Goal: Task Accomplishment & Management: Manage account settings

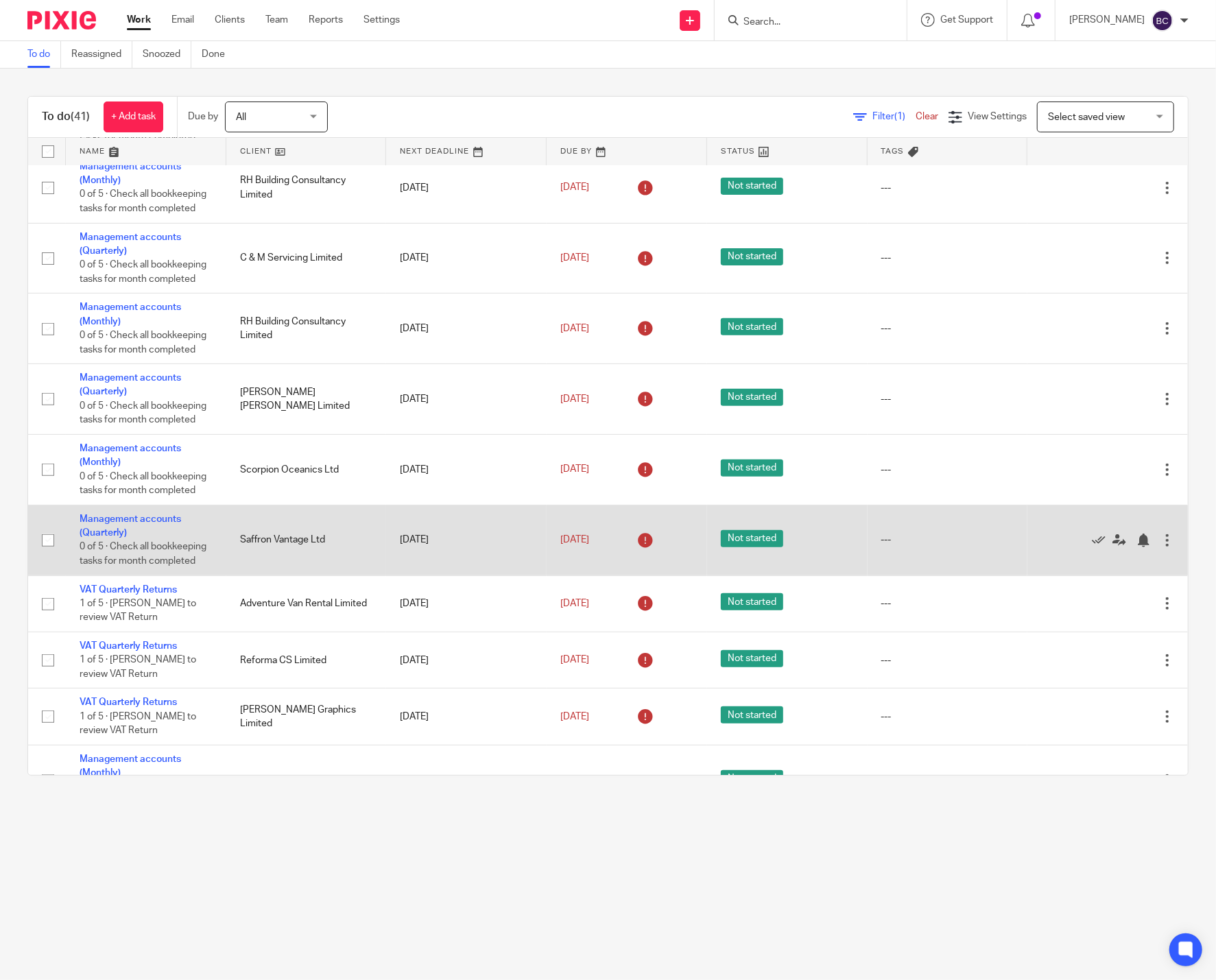
scroll to position [380, 0]
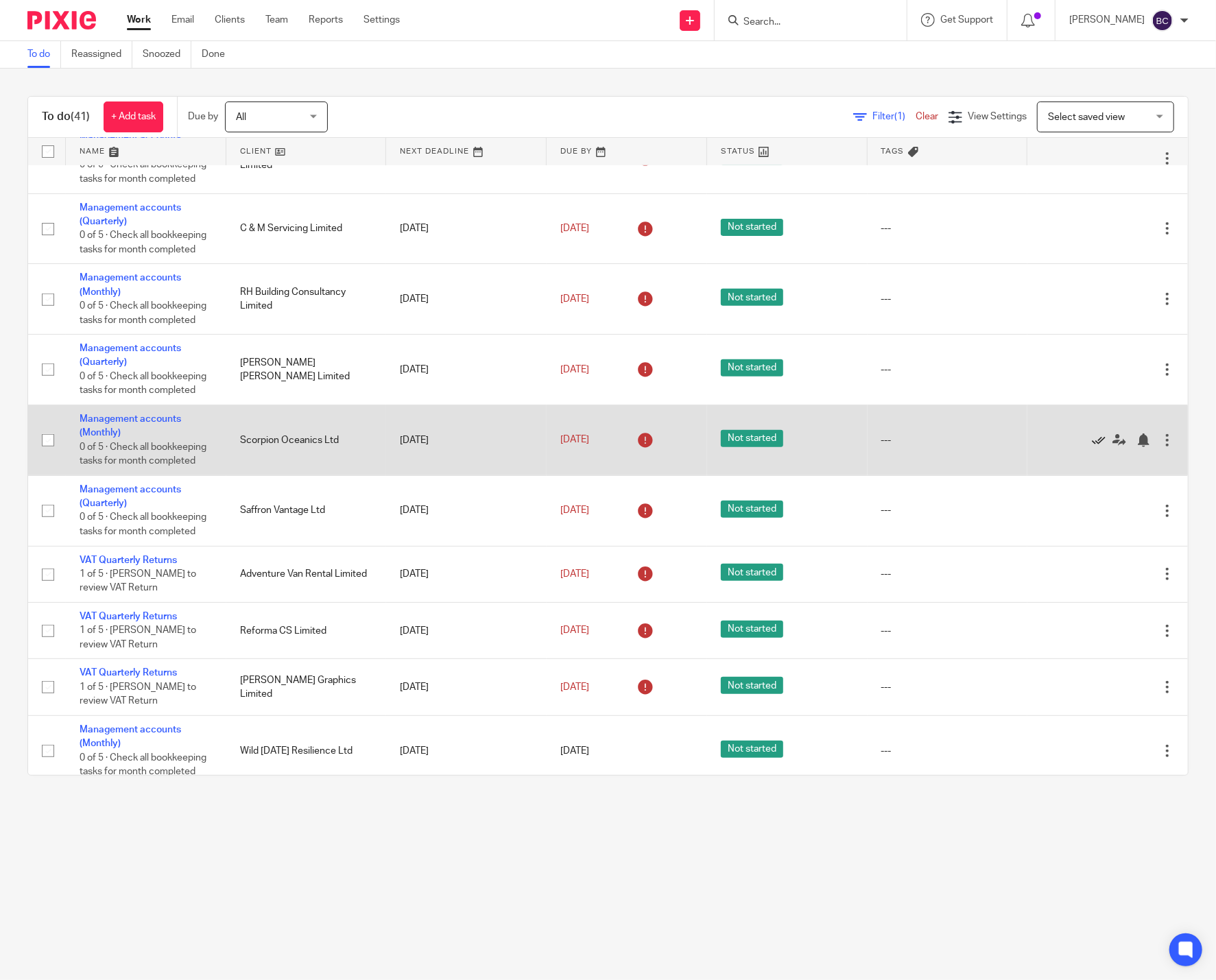
click at [1091, 447] on icon at bounding box center [1098, 440] width 13 height 13
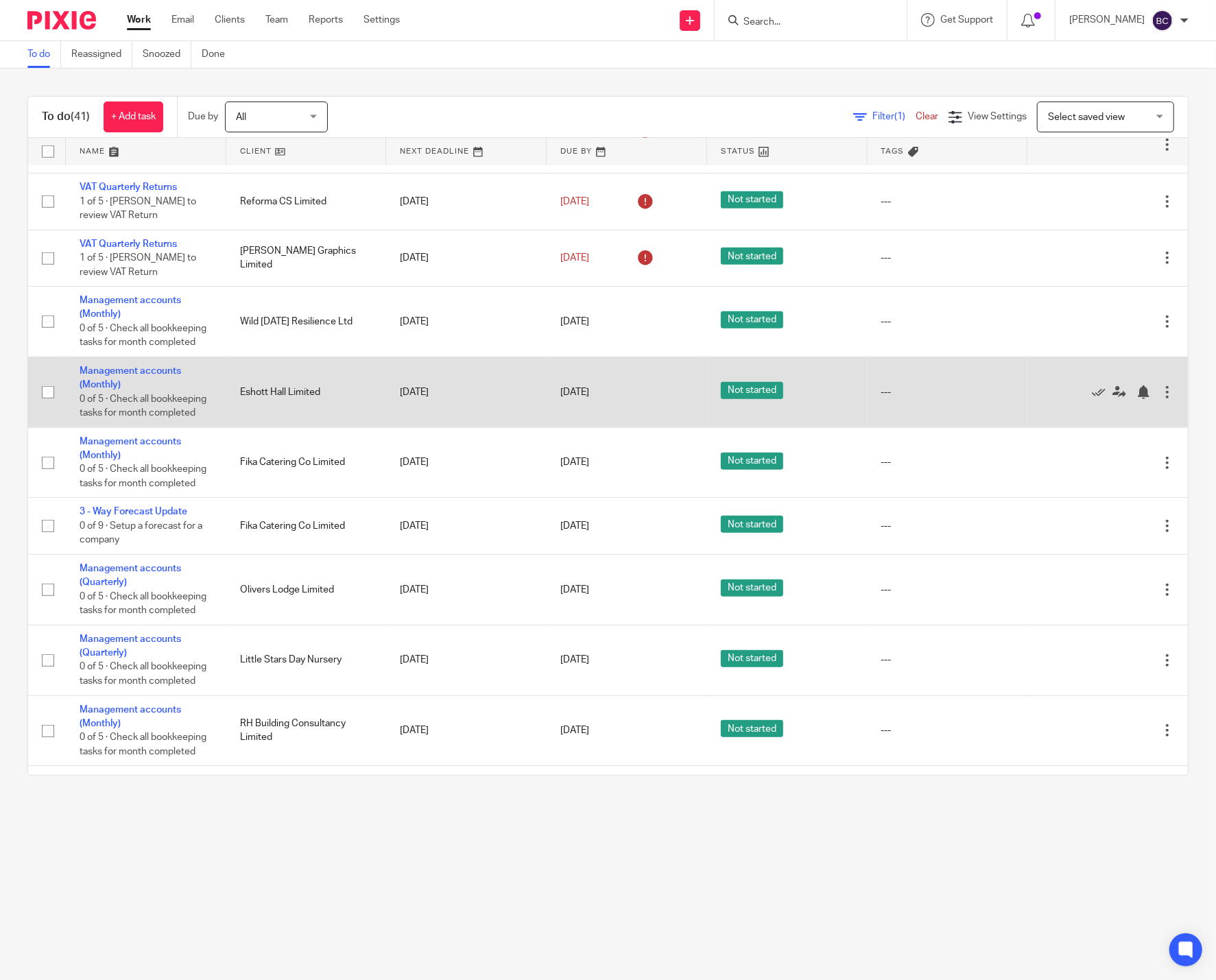
scroll to position [762, 0]
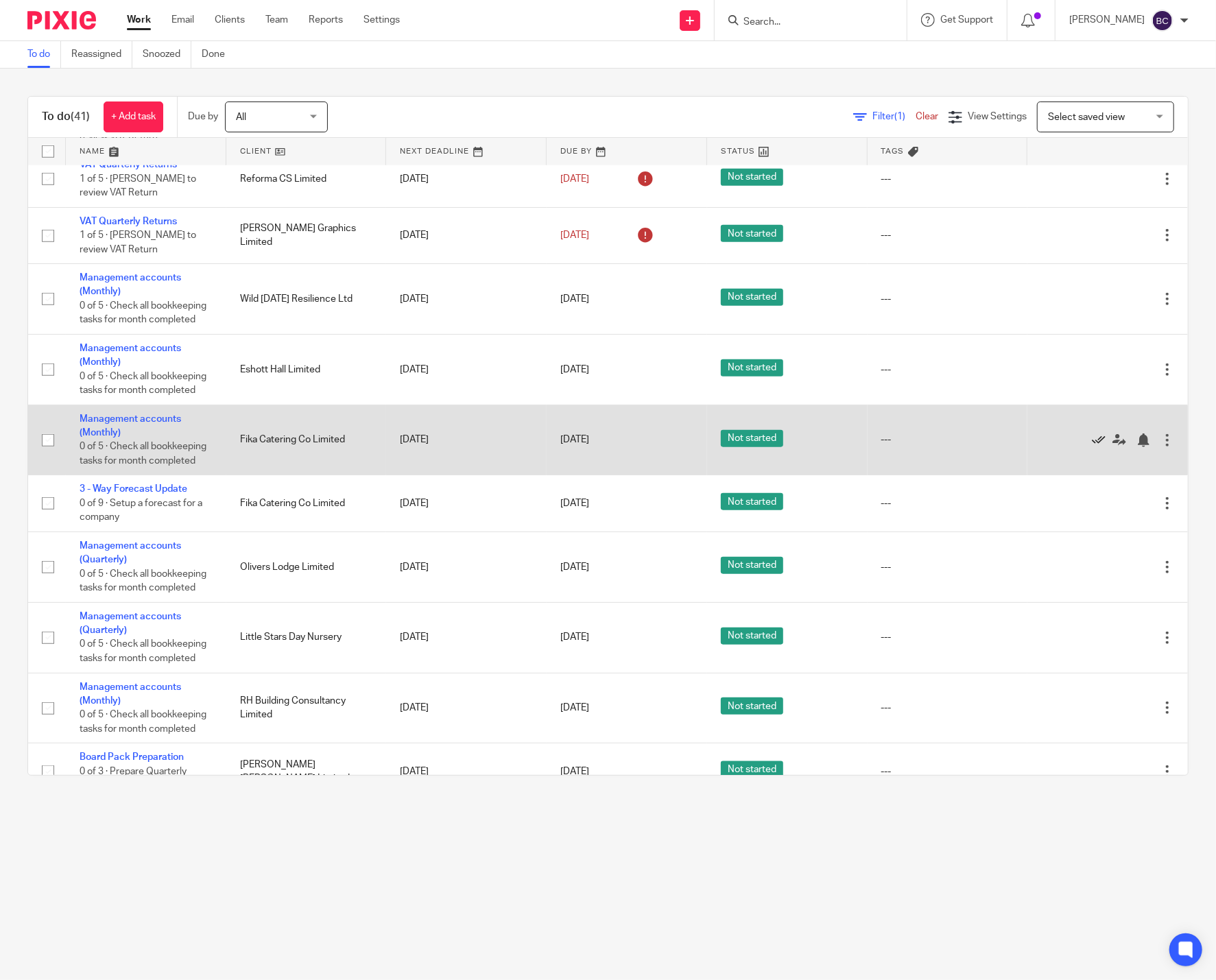
click at [1091, 447] on icon at bounding box center [1098, 440] width 13 height 13
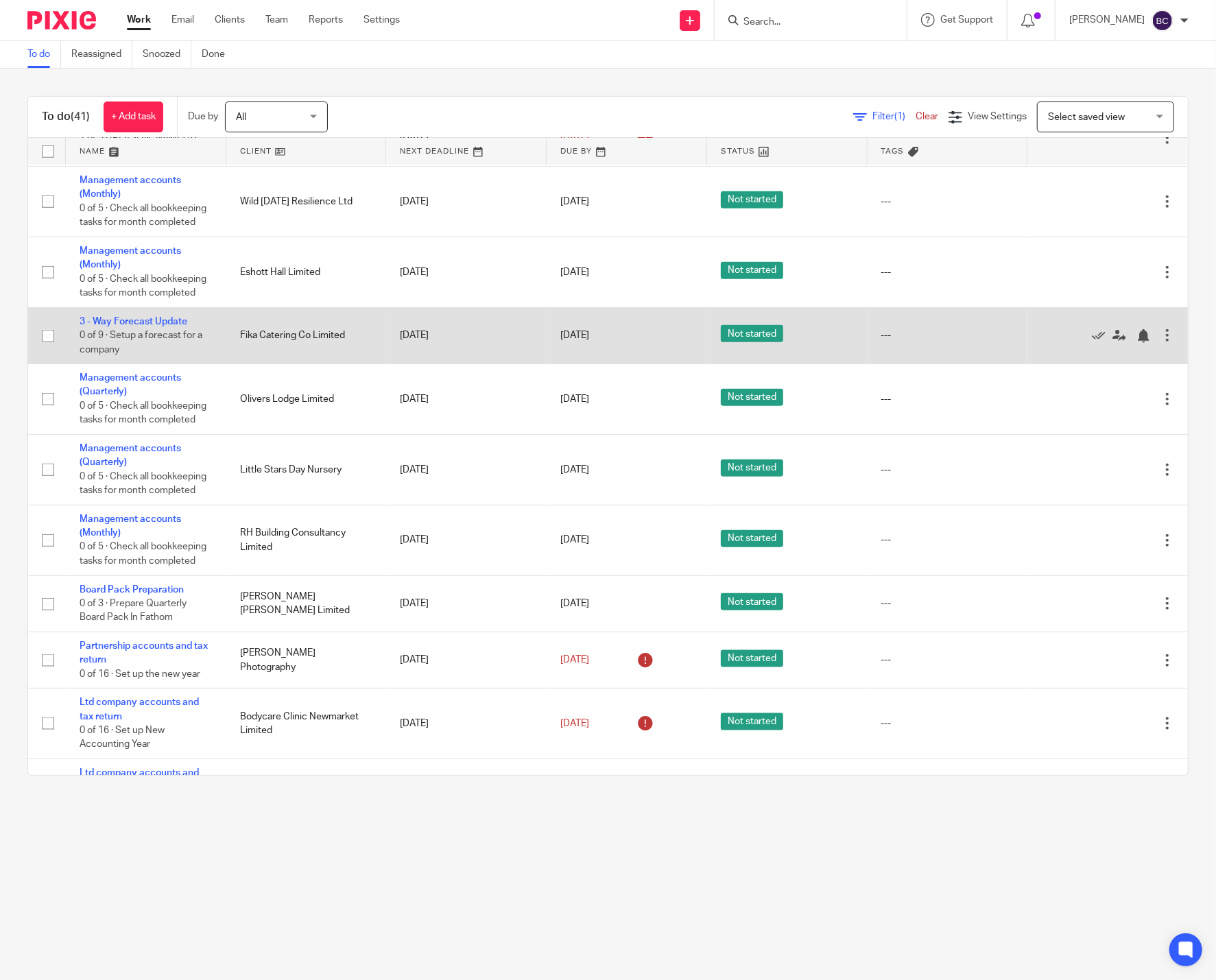
scroll to position [889, 0]
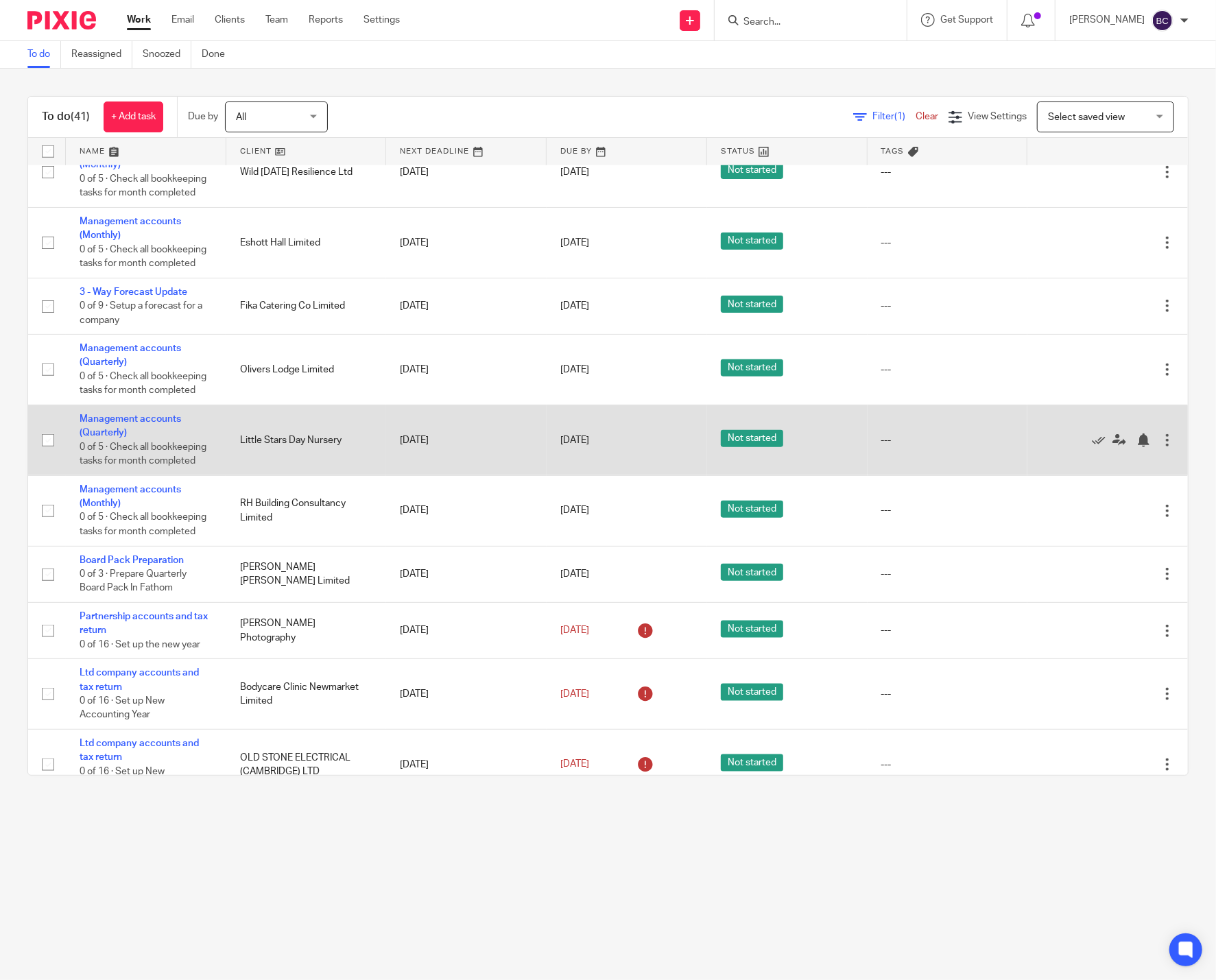
click at [1160, 447] on div at bounding box center [1167, 440] width 13 height 13
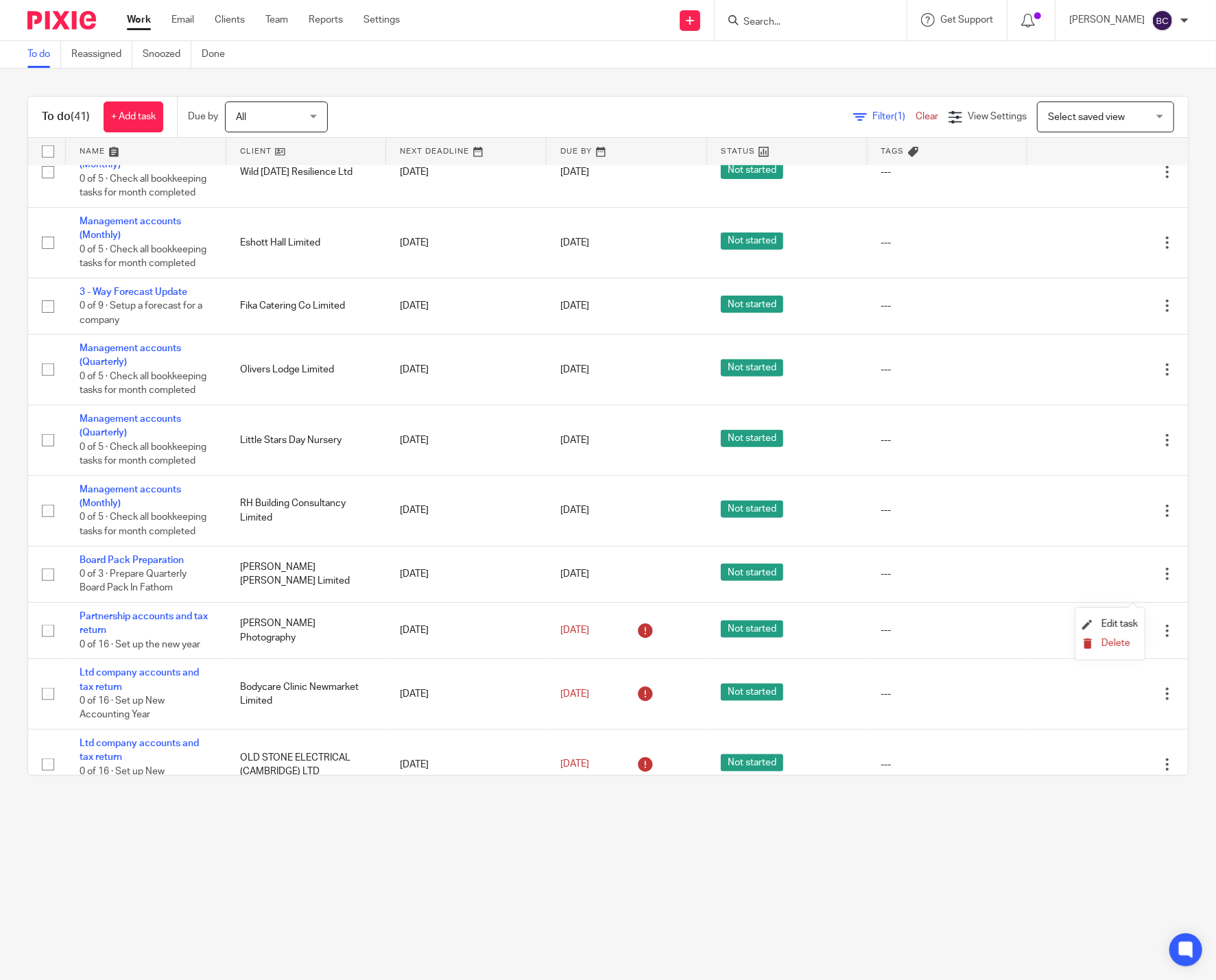
click at [1134, 643] on button "Delete" at bounding box center [1110, 643] width 55 height 11
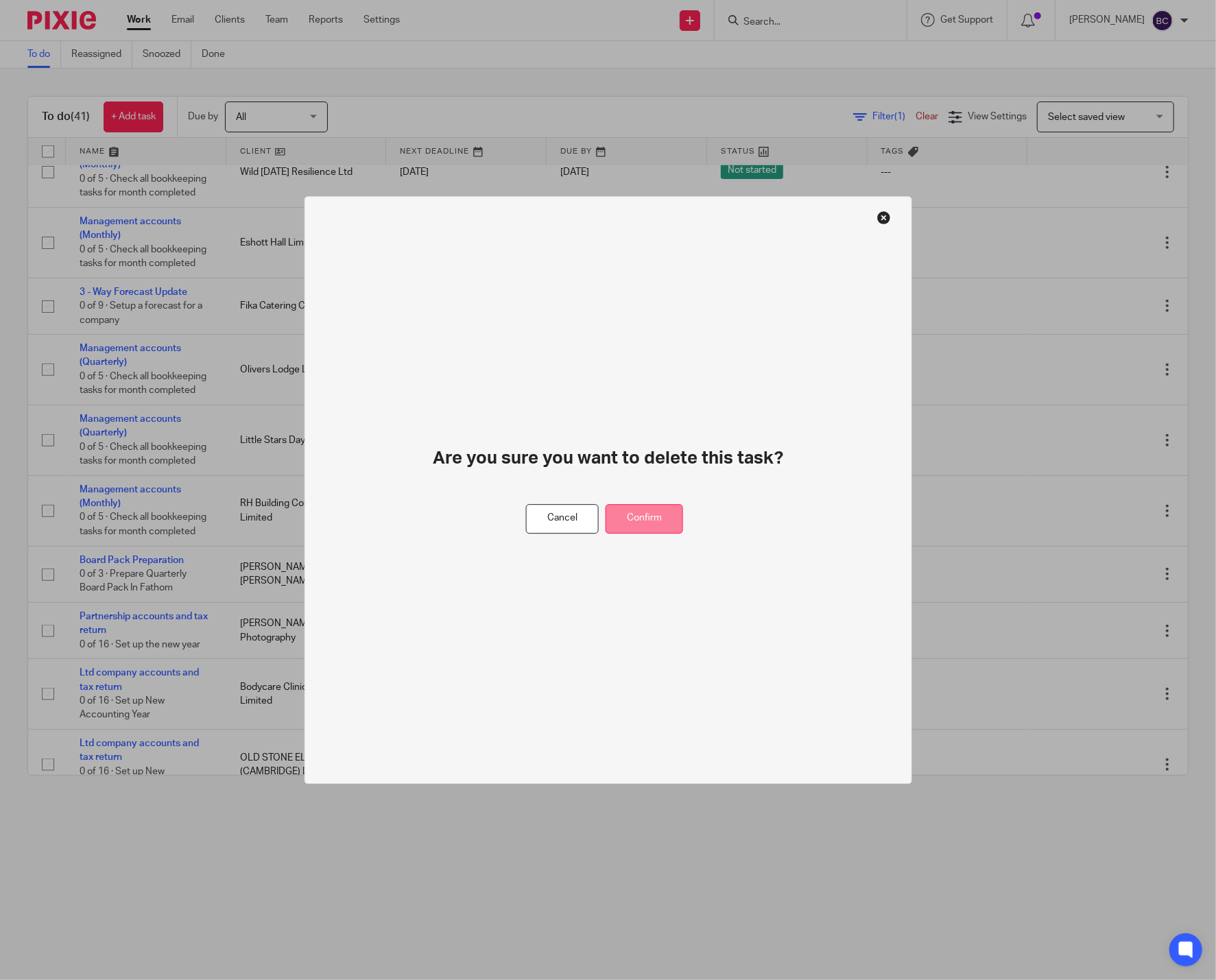
click at [651, 518] on button "Confirm" at bounding box center [644, 518] width 78 height 29
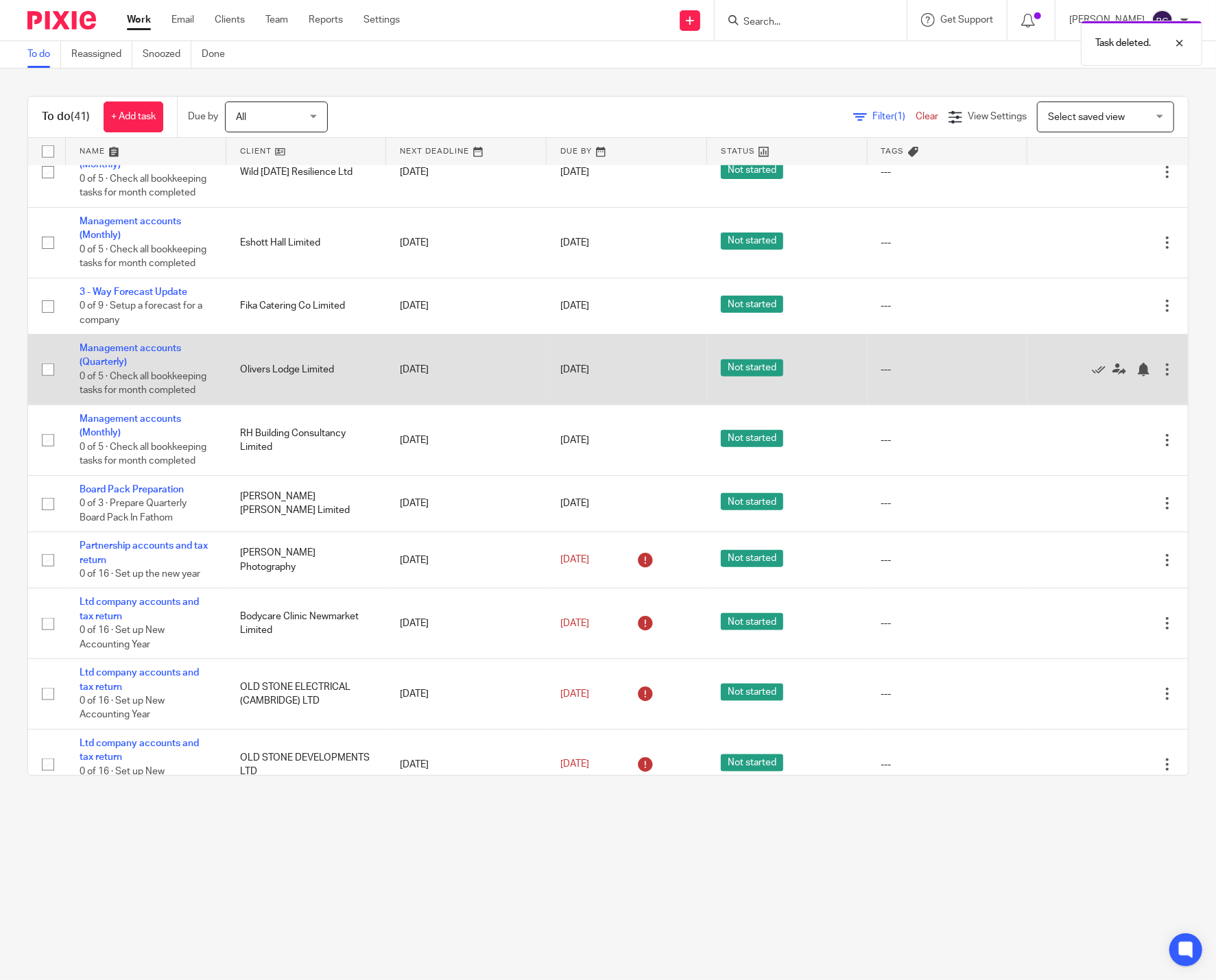
click at [1160, 376] on div at bounding box center [1167, 370] width 13 height 13
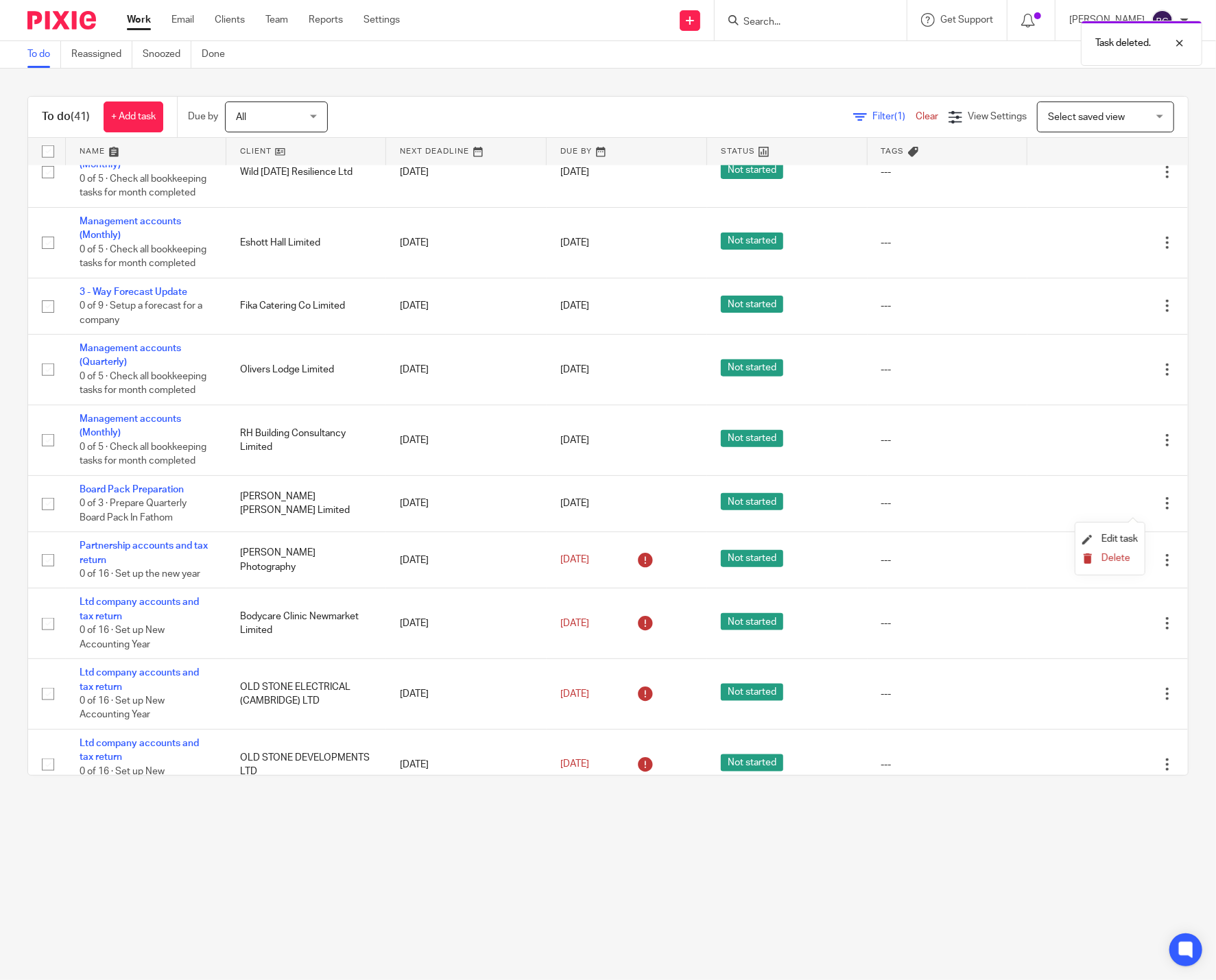
click at [1120, 554] on span "Delete" at bounding box center [1116, 558] width 28 height 9
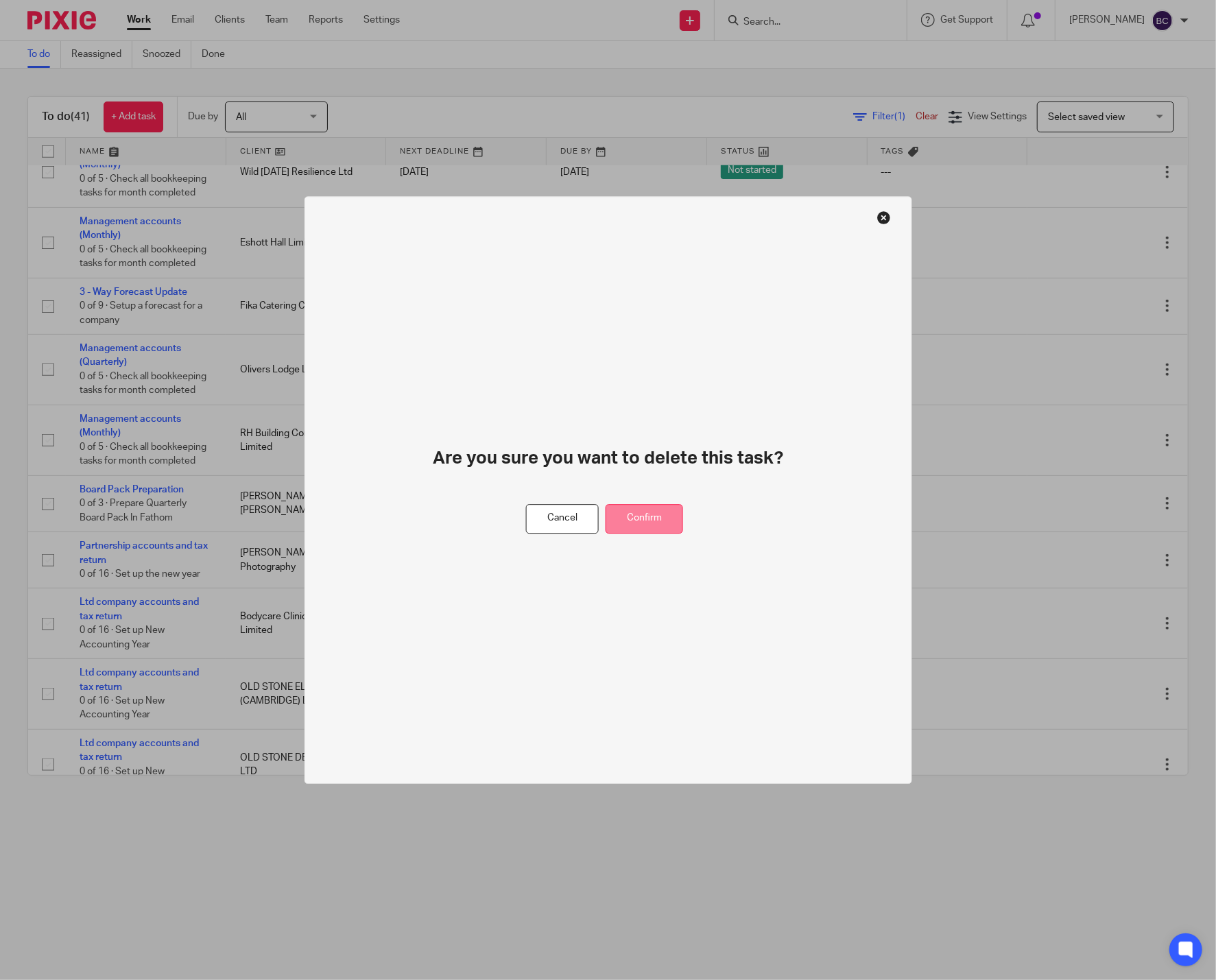
click at [659, 525] on button "Confirm" at bounding box center [644, 518] width 78 height 29
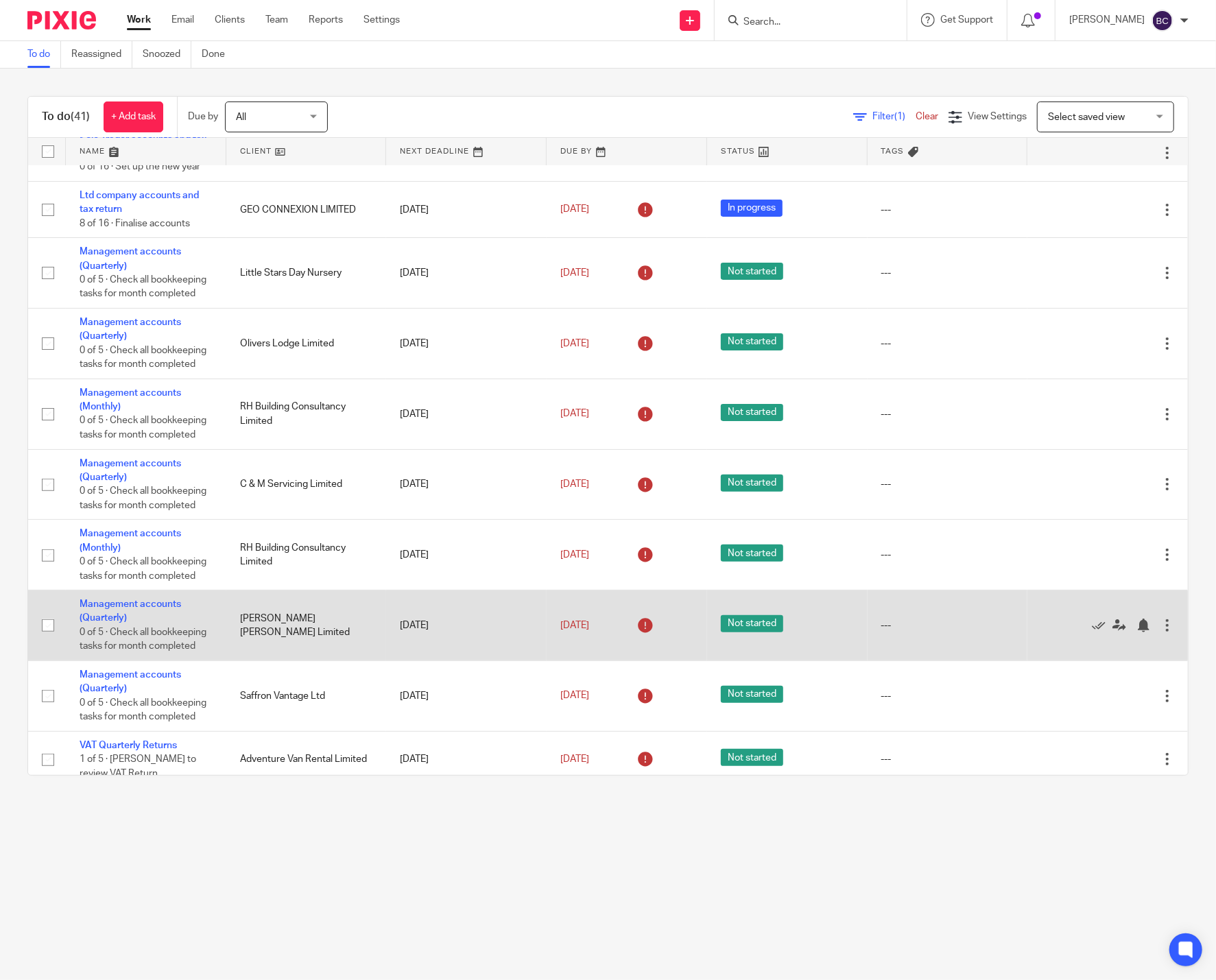
scroll to position [0, 0]
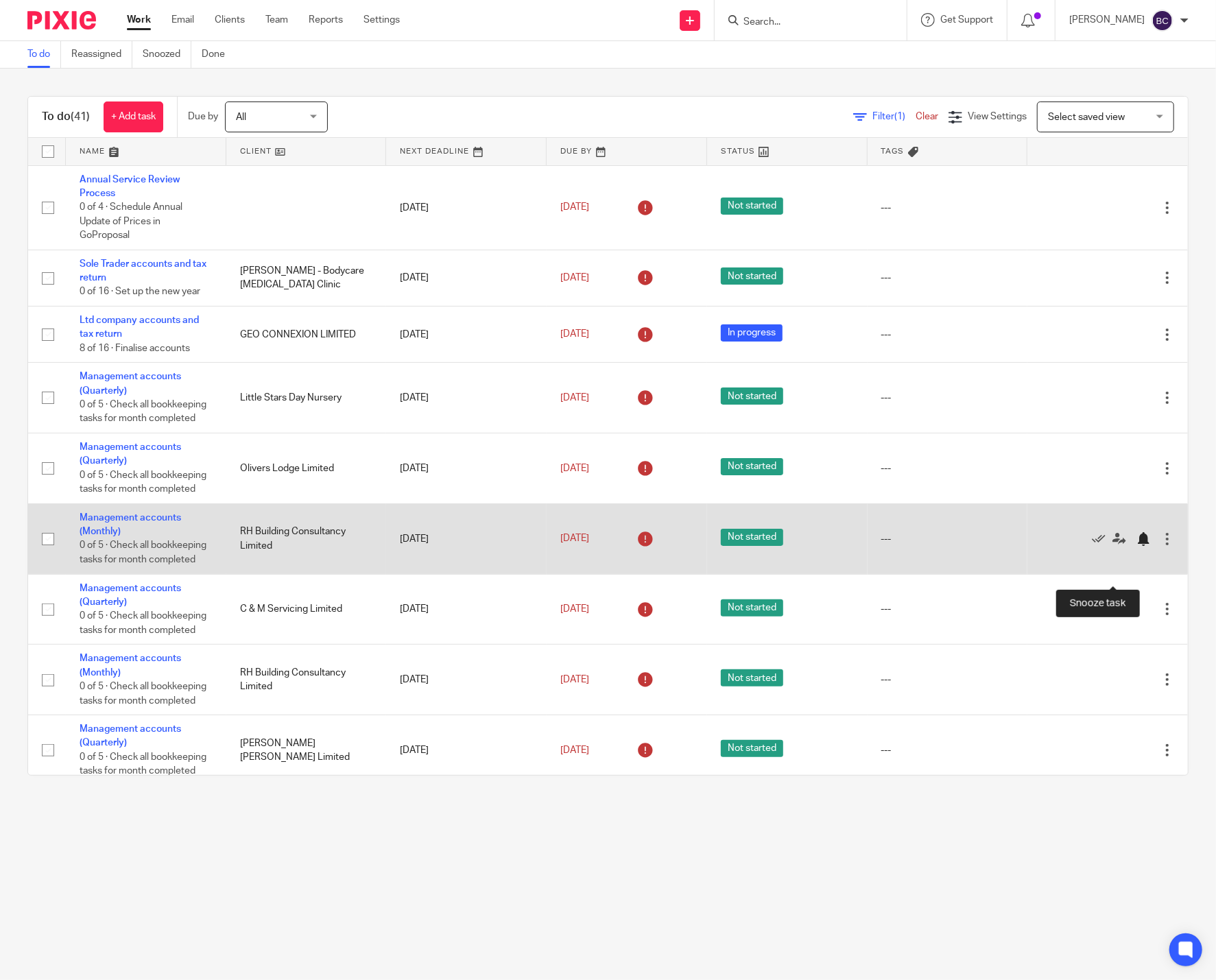
click at [1137, 546] on div at bounding box center [1143, 538] width 13 height 13
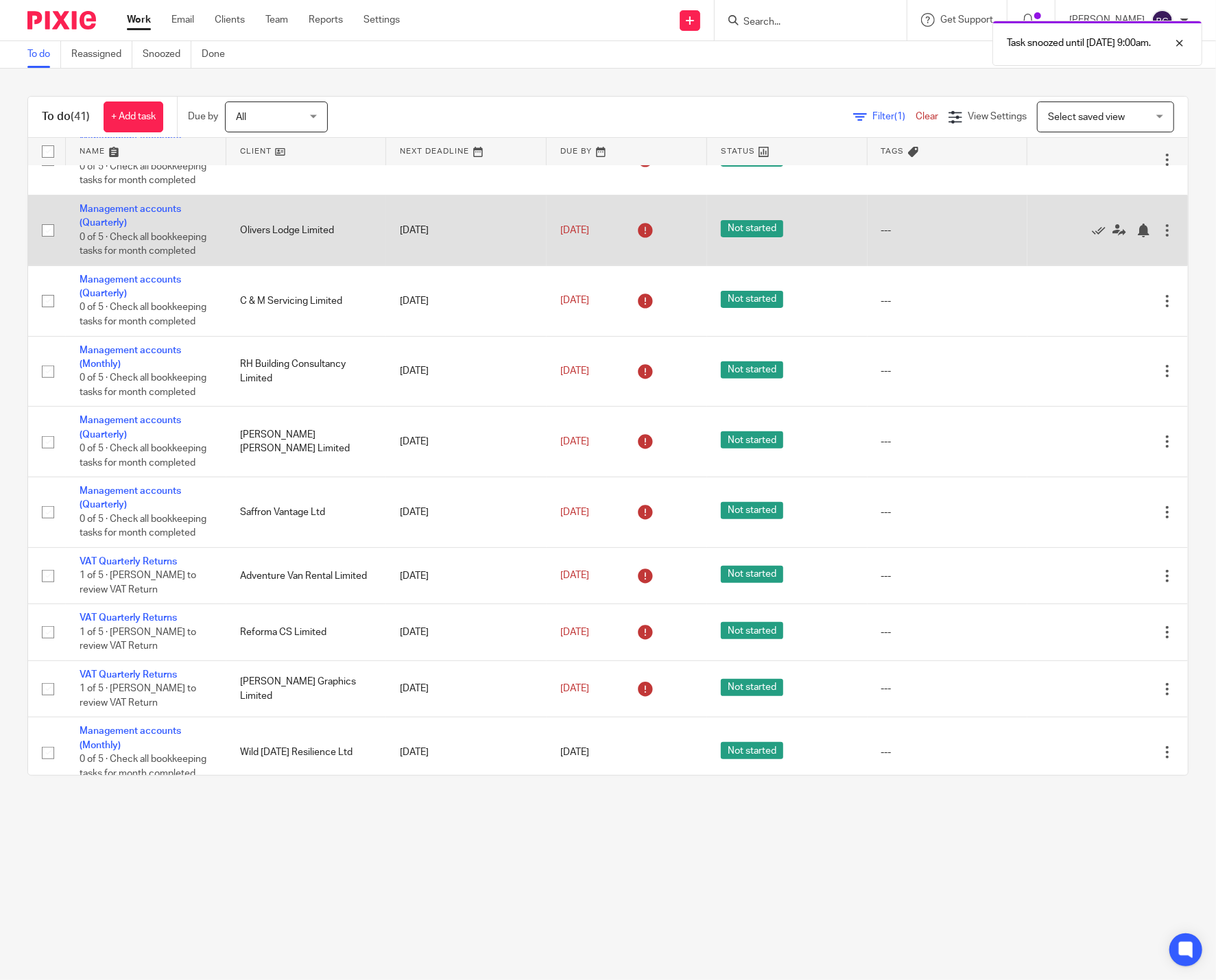
scroll to position [253, 0]
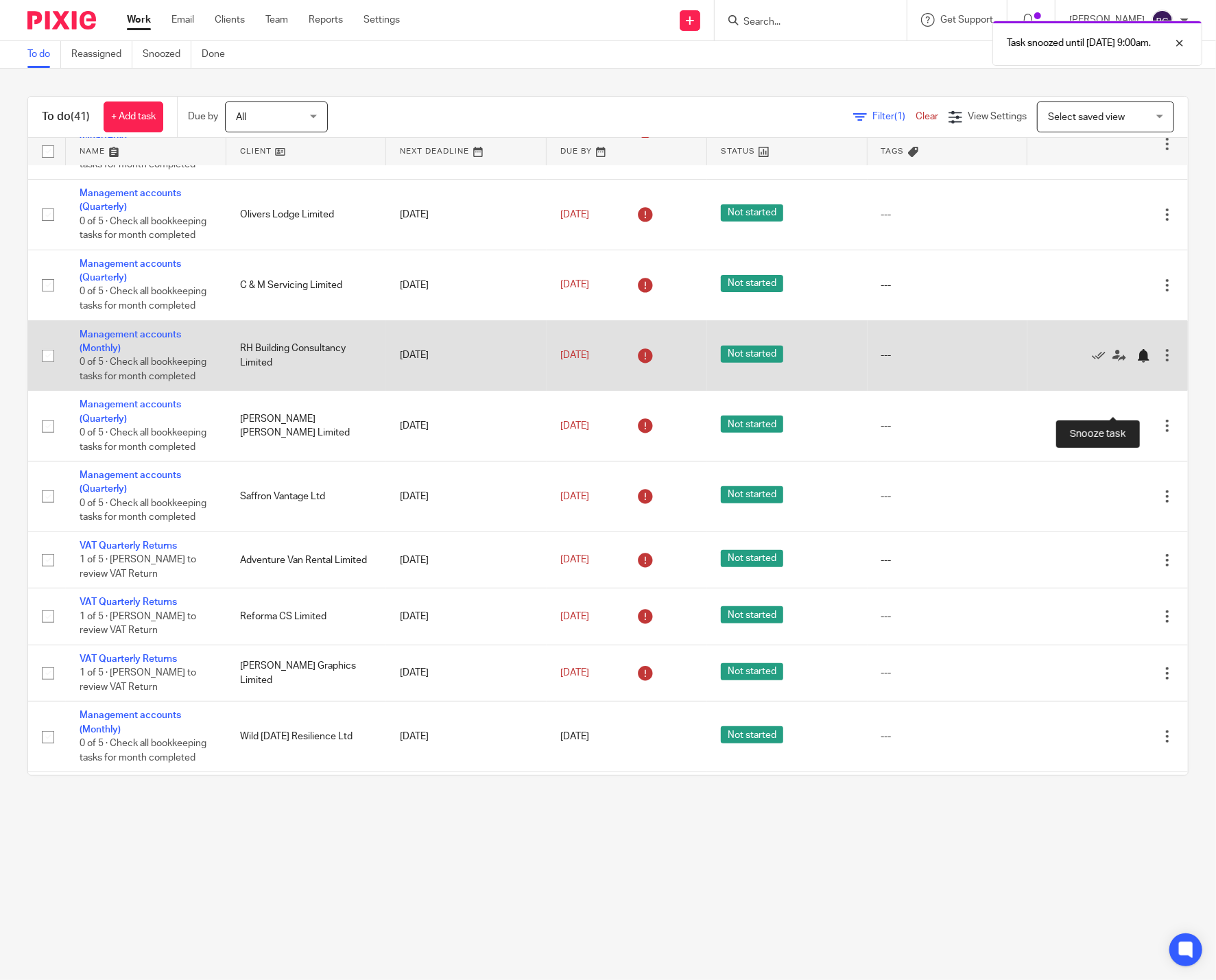
click at [1137, 363] on div at bounding box center [1143, 355] width 13 height 13
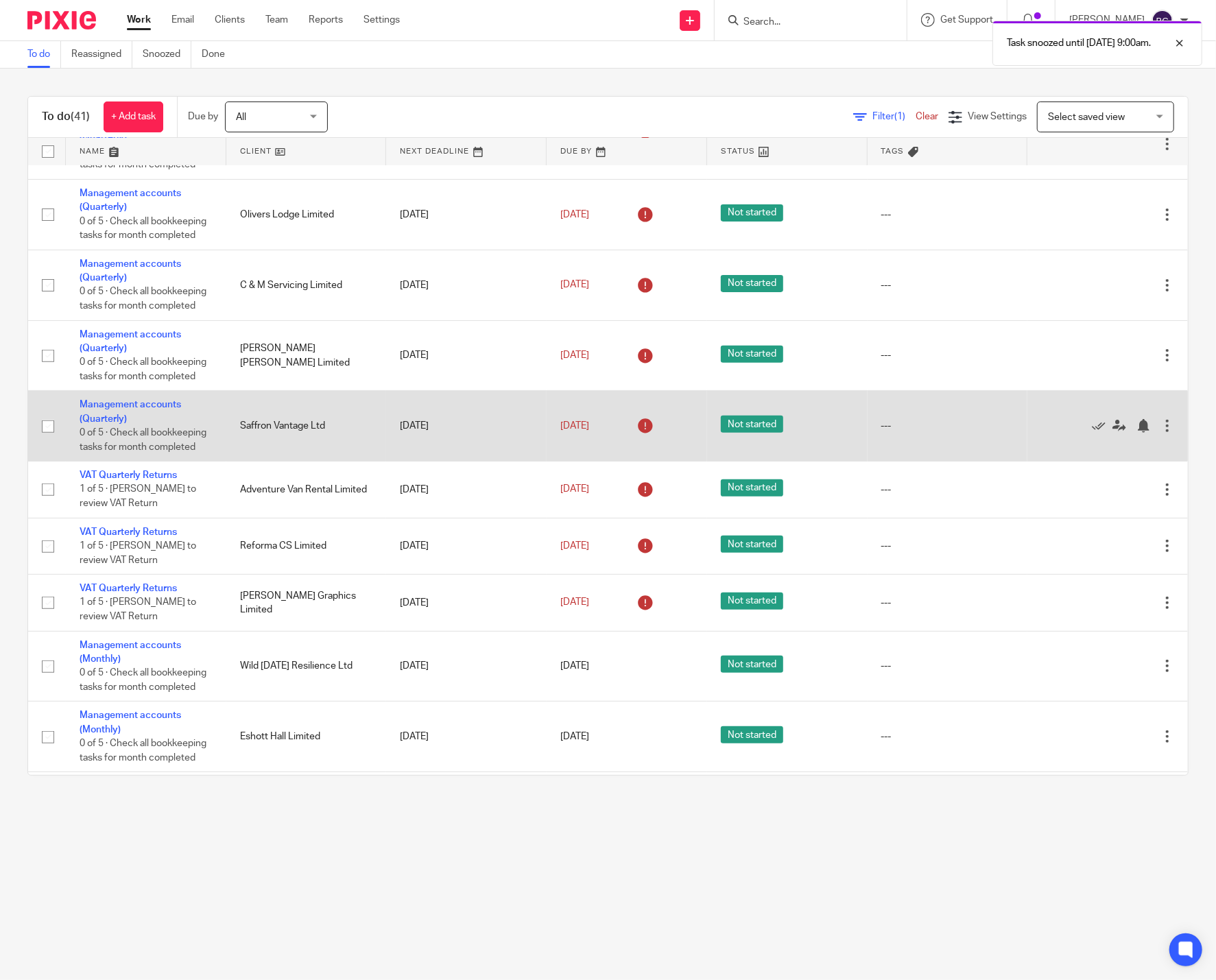
scroll to position [380, 0]
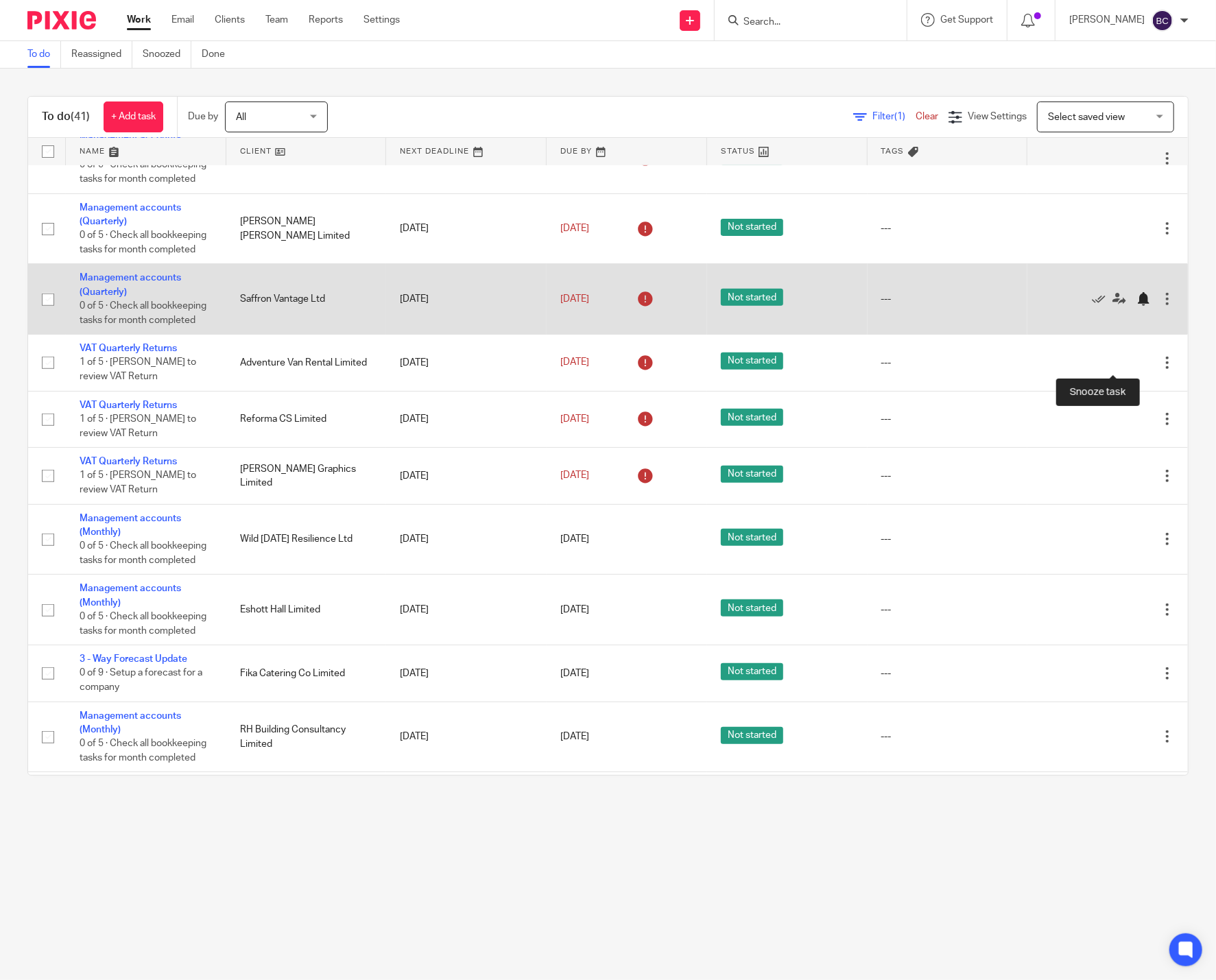
click at [1137, 306] on div at bounding box center [1143, 299] width 13 height 13
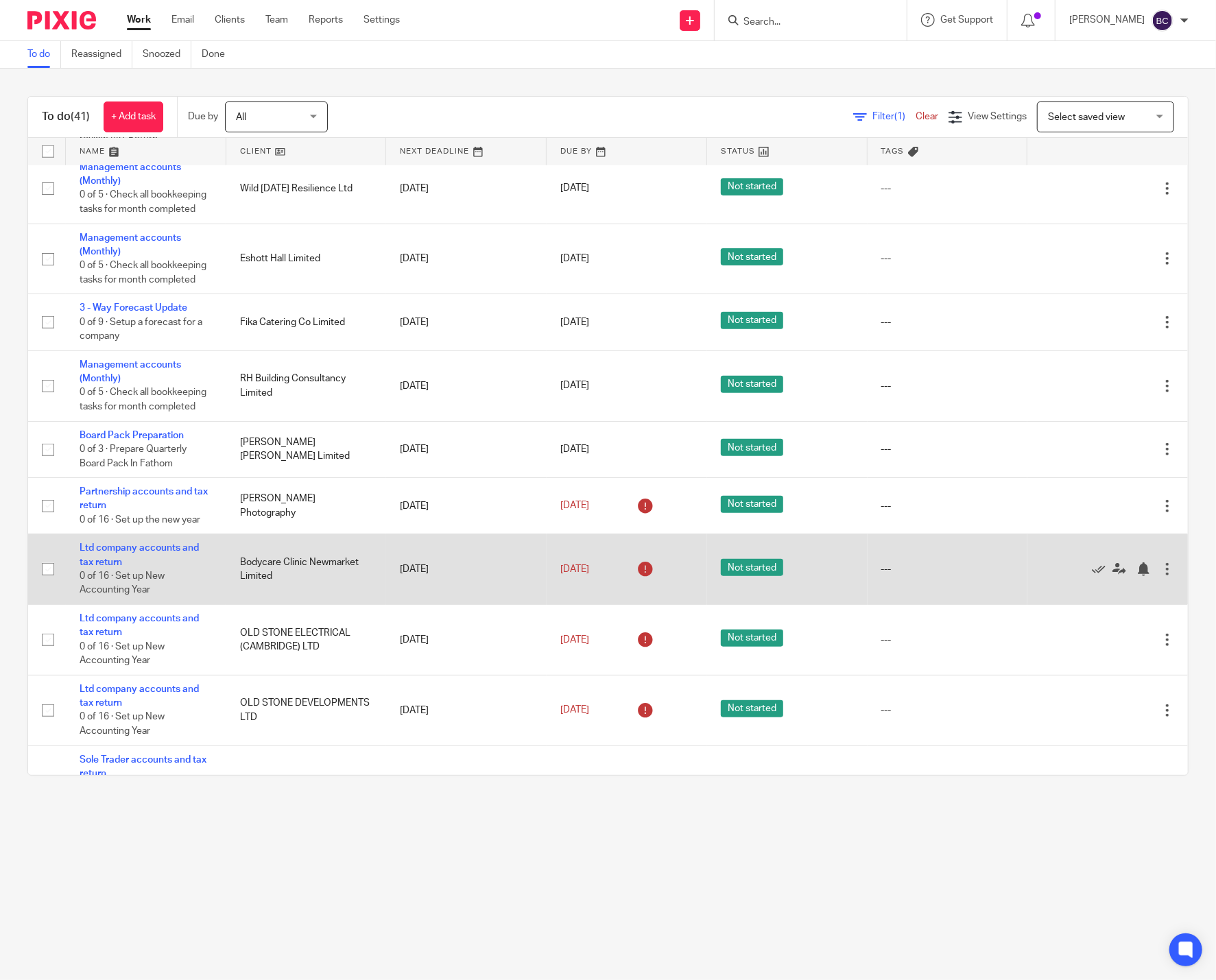
scroll to position [631, 0]
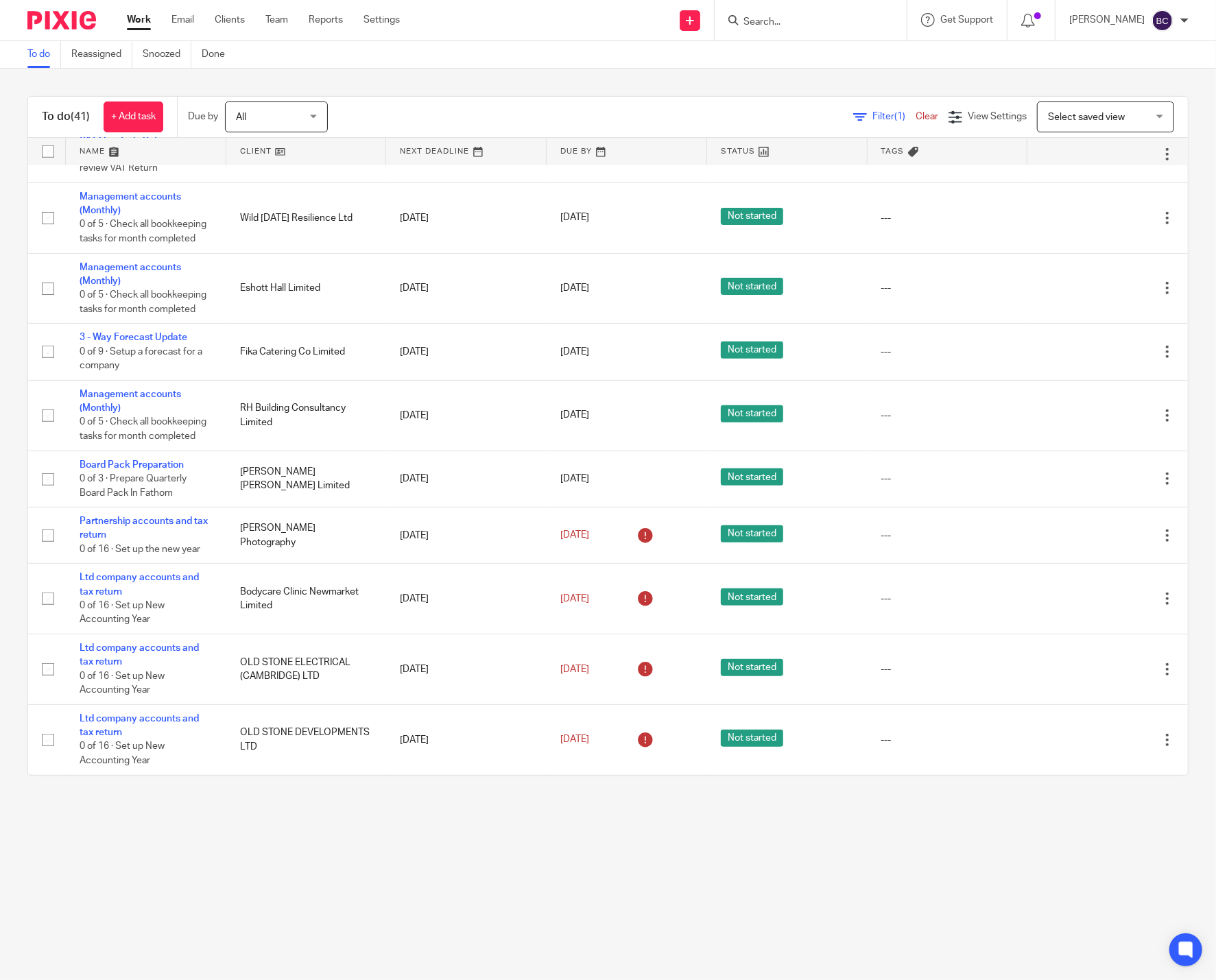
click at [821, 25] on input "Search" at bounding box center [804, 23] width 124 height 13
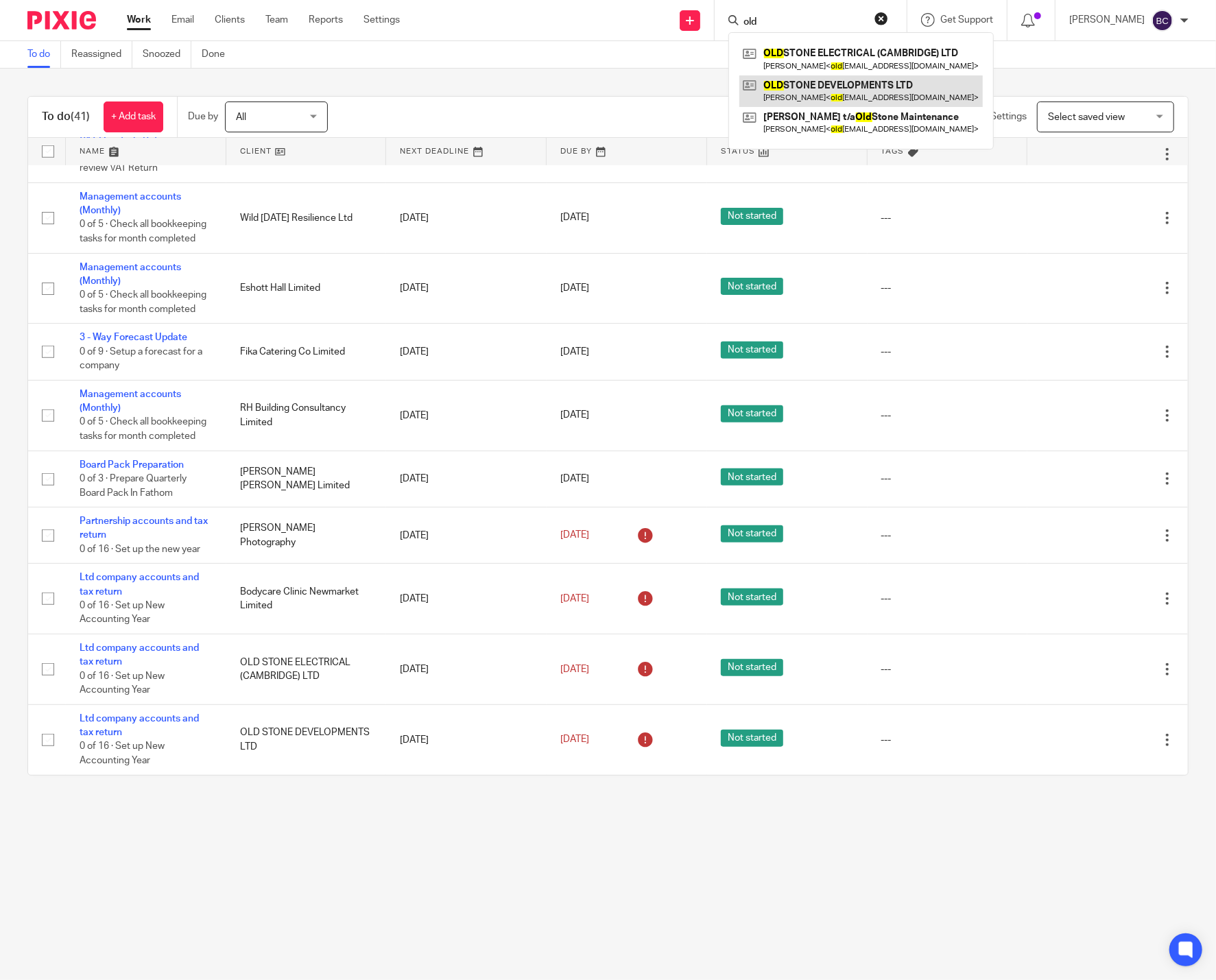
type input "old"
click at [825, 94] on link at bounding box center [861, 91] width 243 height 32
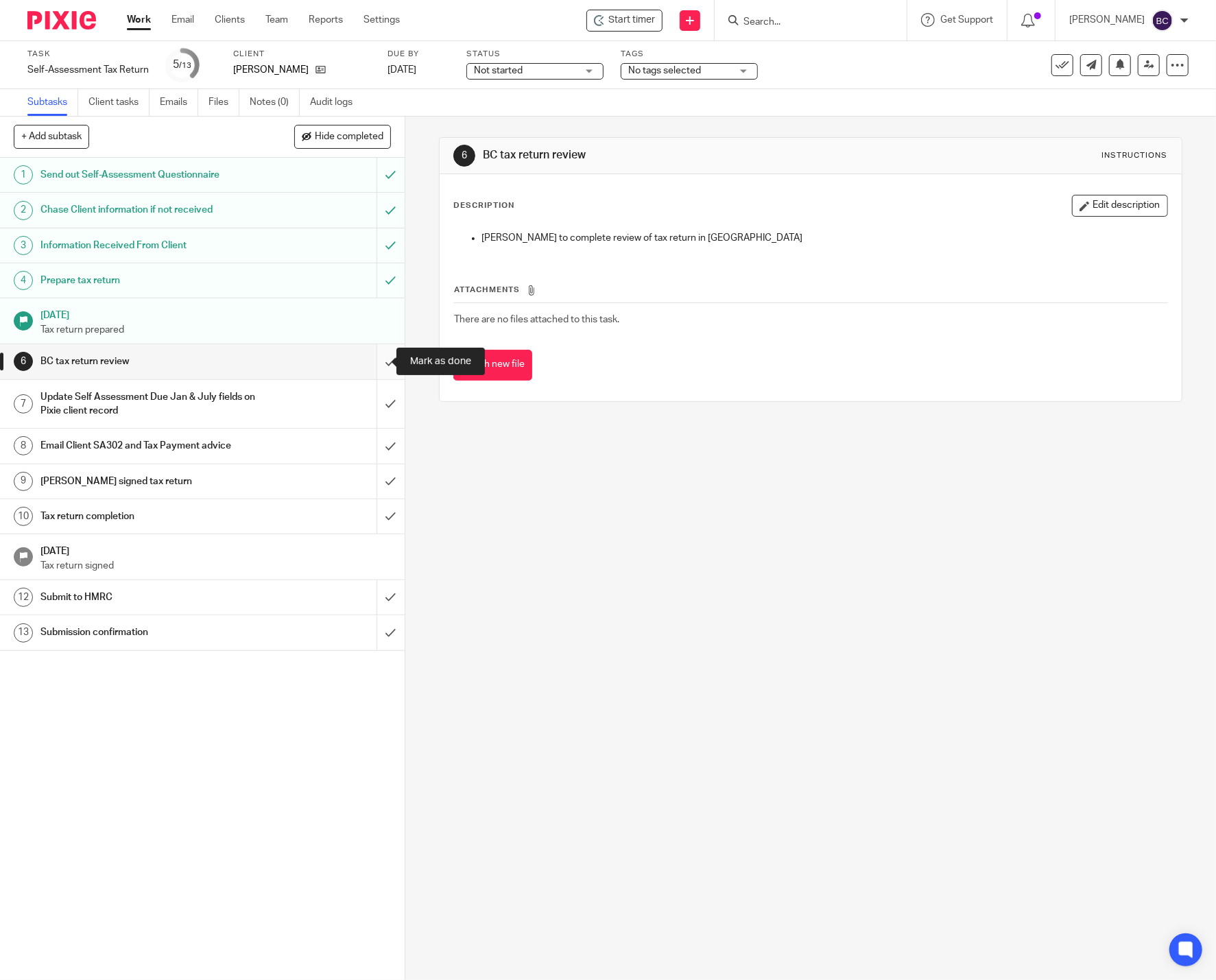
click at [383, 356] on input "submit" at bounding box center [202, 361] width 405 height 34
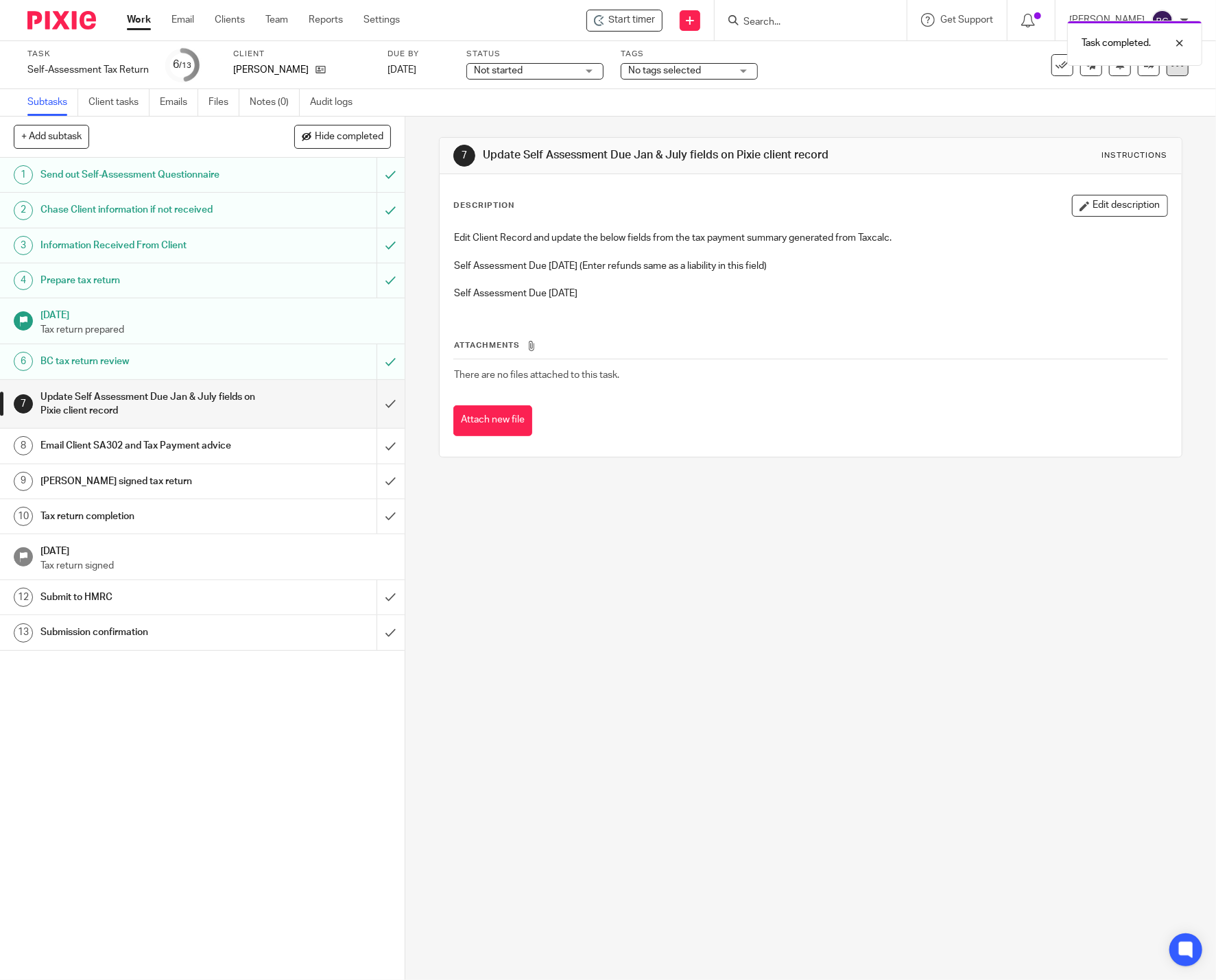
click at [1167, 73] on div at bounding box center [1178, 65] width 22 height 22
click at [799, 102] on div "Subtasks Client tasks Emails Files Notes (0) Audit logs" at bounding box center [608, 103] width 1216 height 28
click at [1137, 70] on link at bounding box center [1148, 65] width 22 height 22
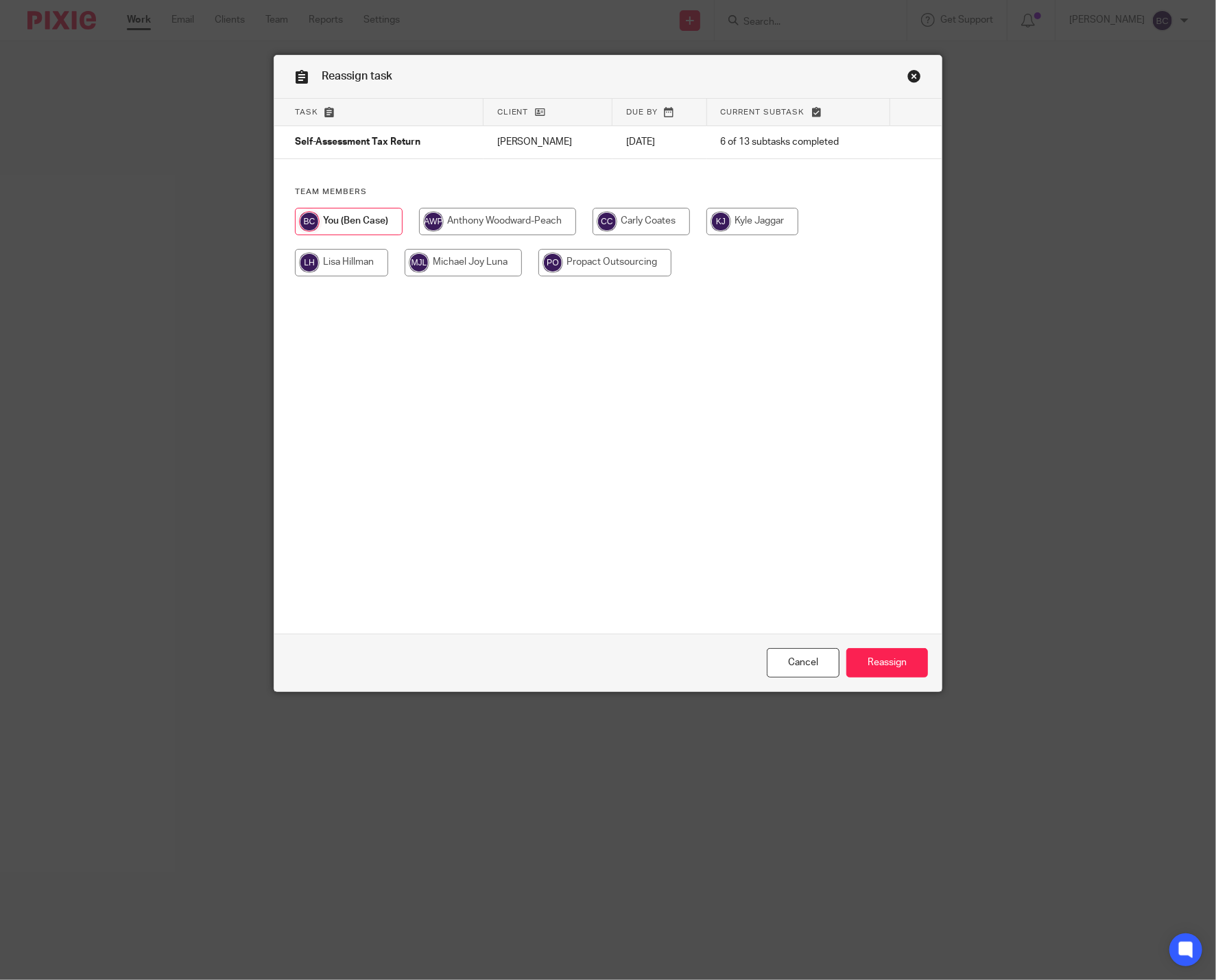
click at [345, 261] on input "radio" at bounding box center [342, 263] width 94 height 28
radio input "true"
click at [859, 658] on input "Reassign" at bounding box center [887, 662] width 82 height 29
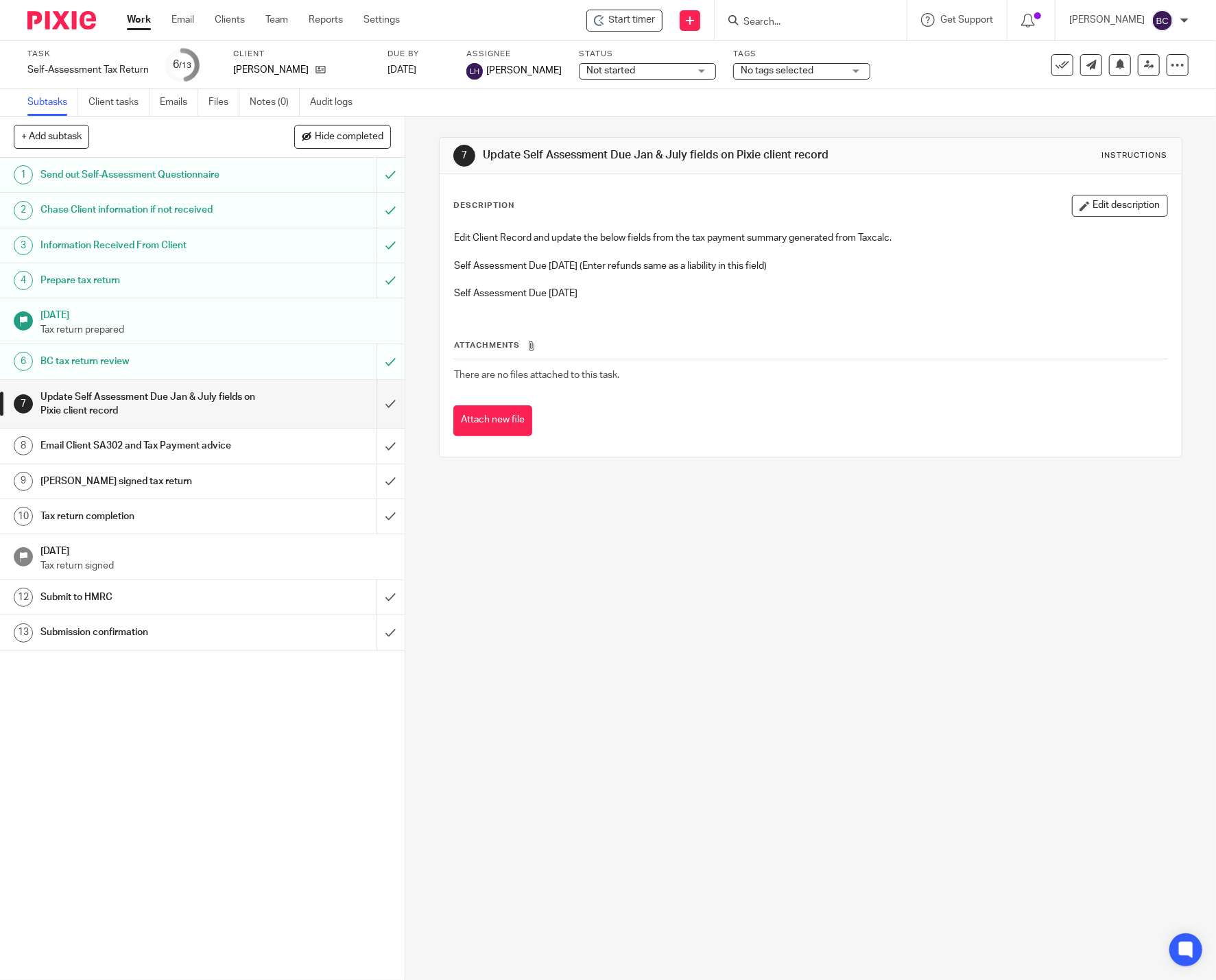
click at [631, 709] on div "7 Update Self Assessment Due Jan & July fields on Pixie client record Instructi…" at bounding box center [810, 548] width 810 height 863
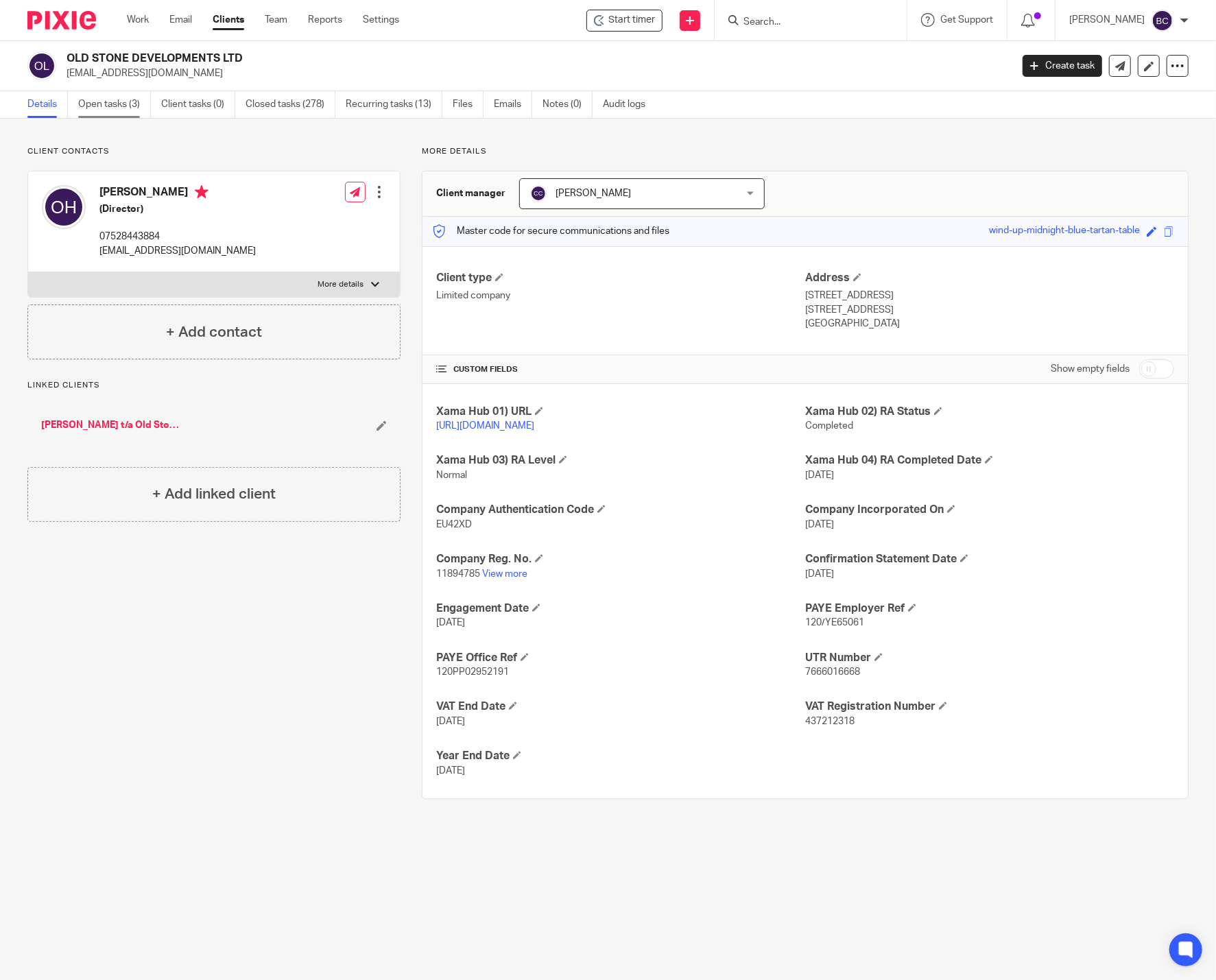
click at [122, 104] on link "Open tasks (3)" at bounding box center [114, 105] width 73 height 27
